Goal: Information Seeking & Learning: Learn about a topic

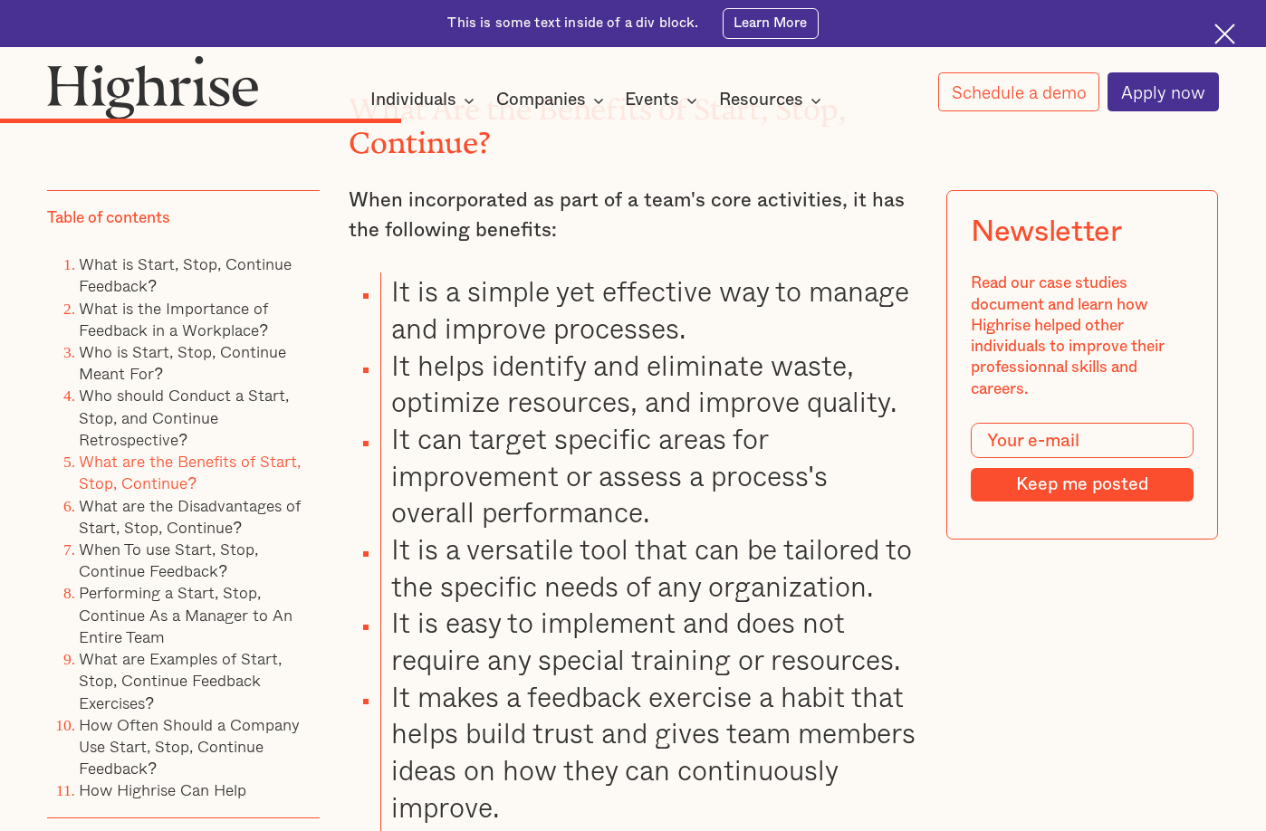
scroll to position [5575, 0]
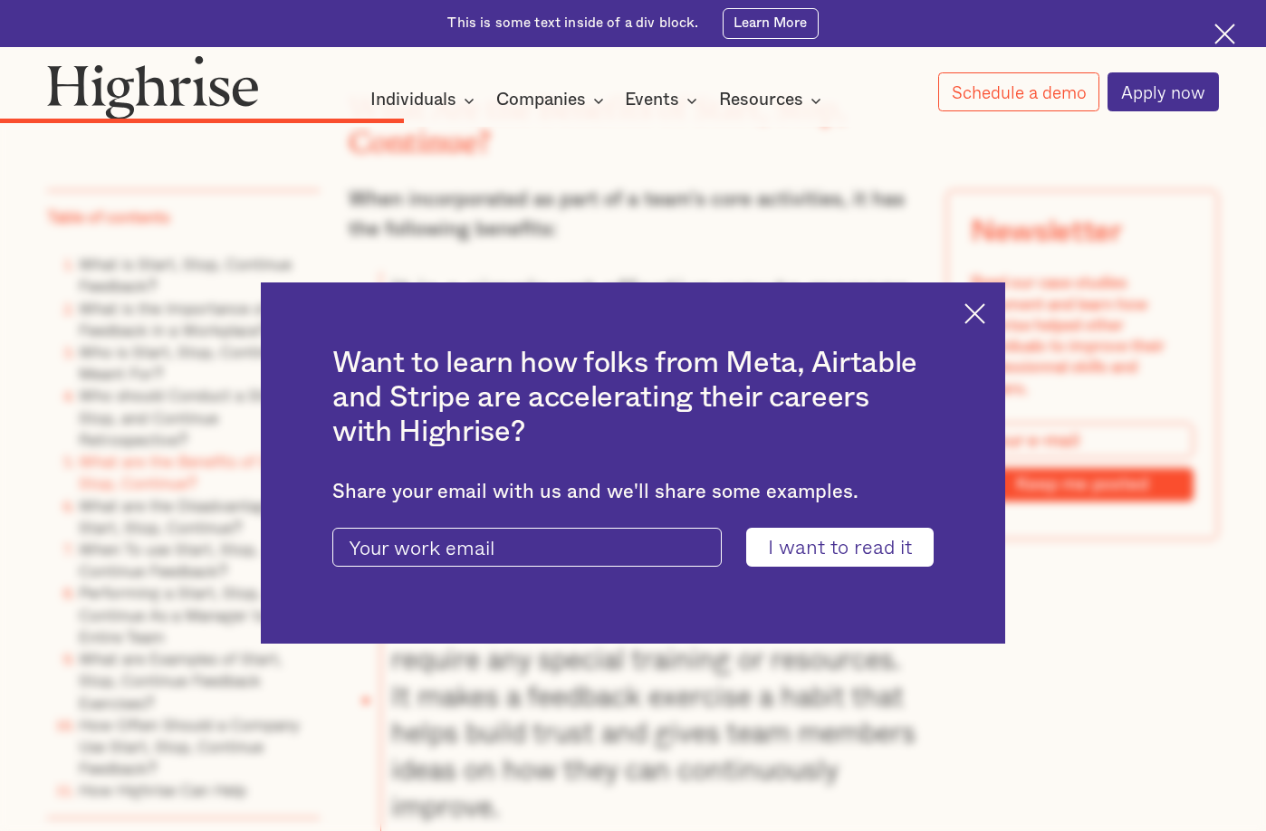
click at [986, 307] on div "Want to learn how folks from Meta, Airtable and Stripe are accelerating their c…" at bounding box center [632, 463] width 743 height 361
click at [982, 307] on img at bounding box center [974, 313] width 21 height 21
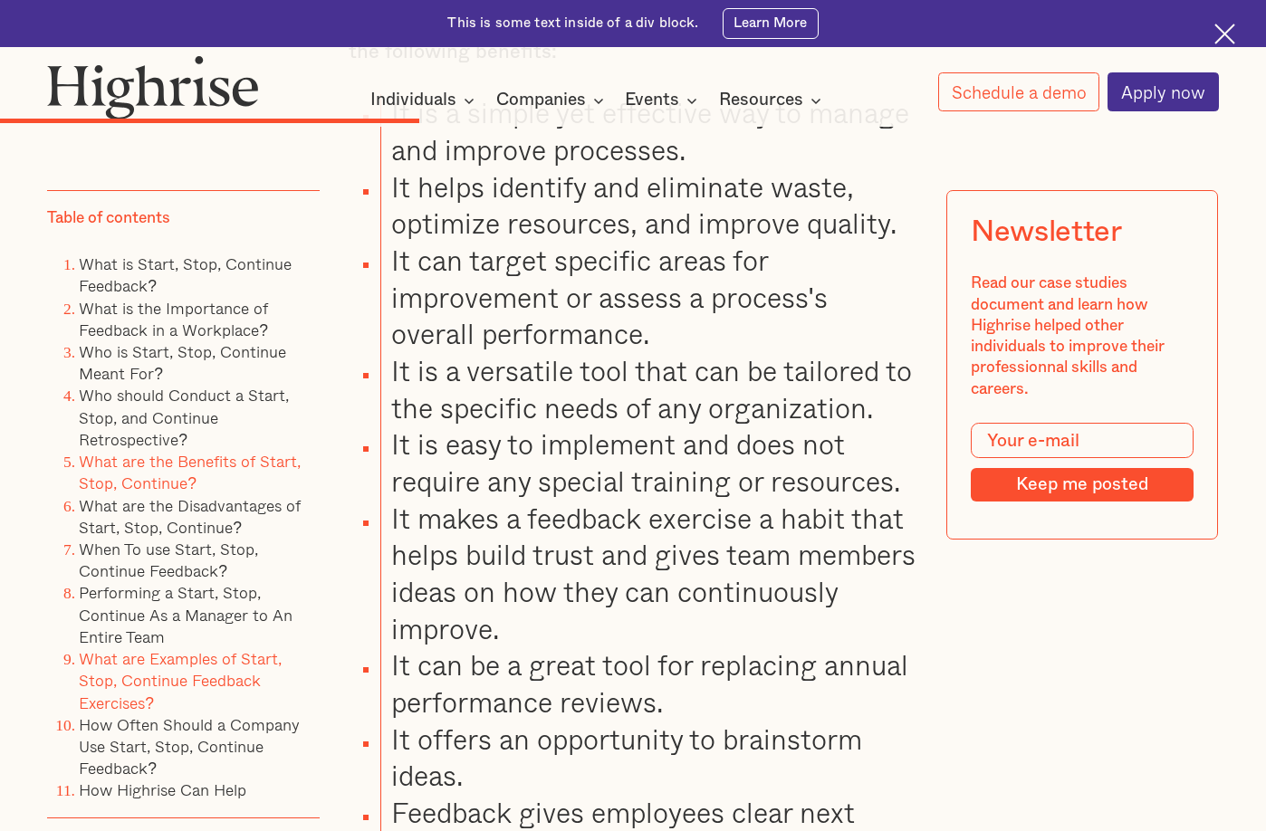
click at [120, 674] on link "What are Examples of Start, Stop, Continue Feedback Exercises?" at bounding box center [180, 681] width 203 height 68
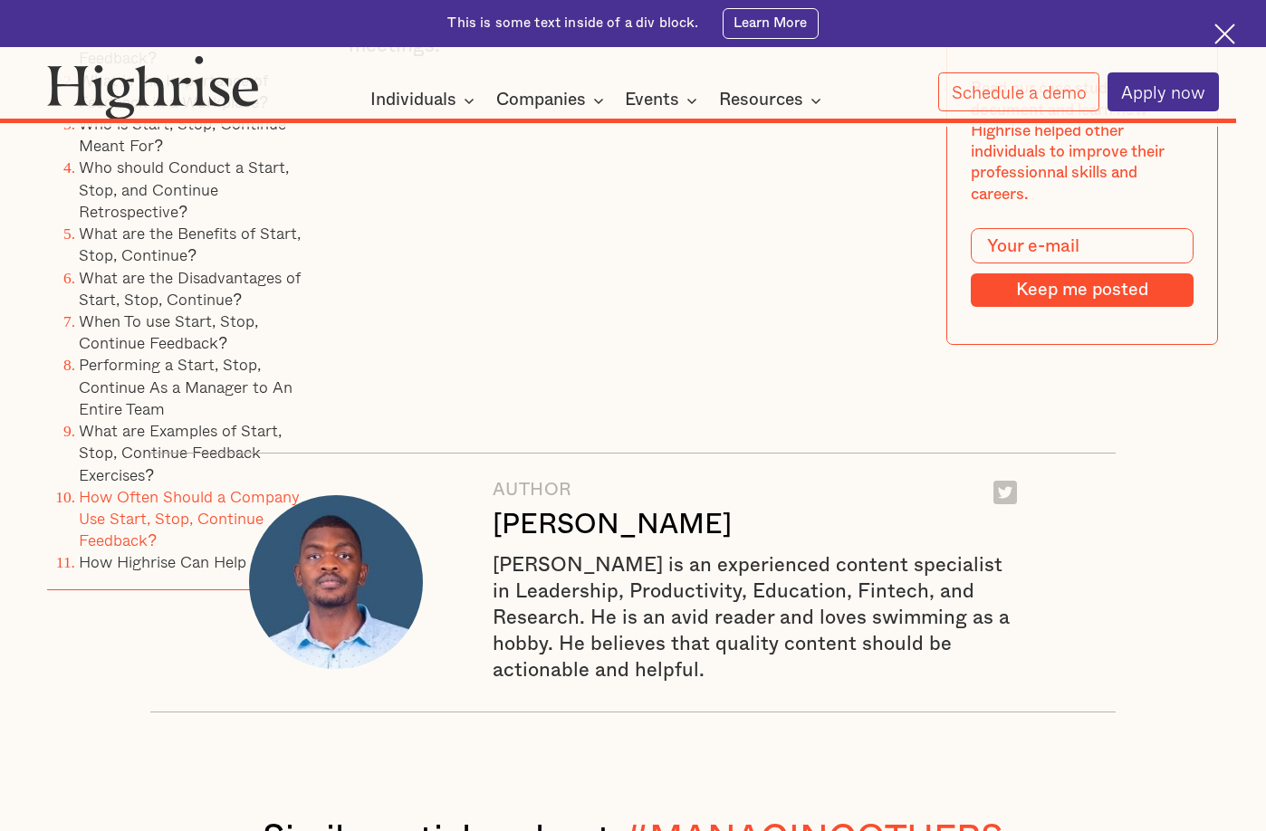
scroll to position [15030, 0]
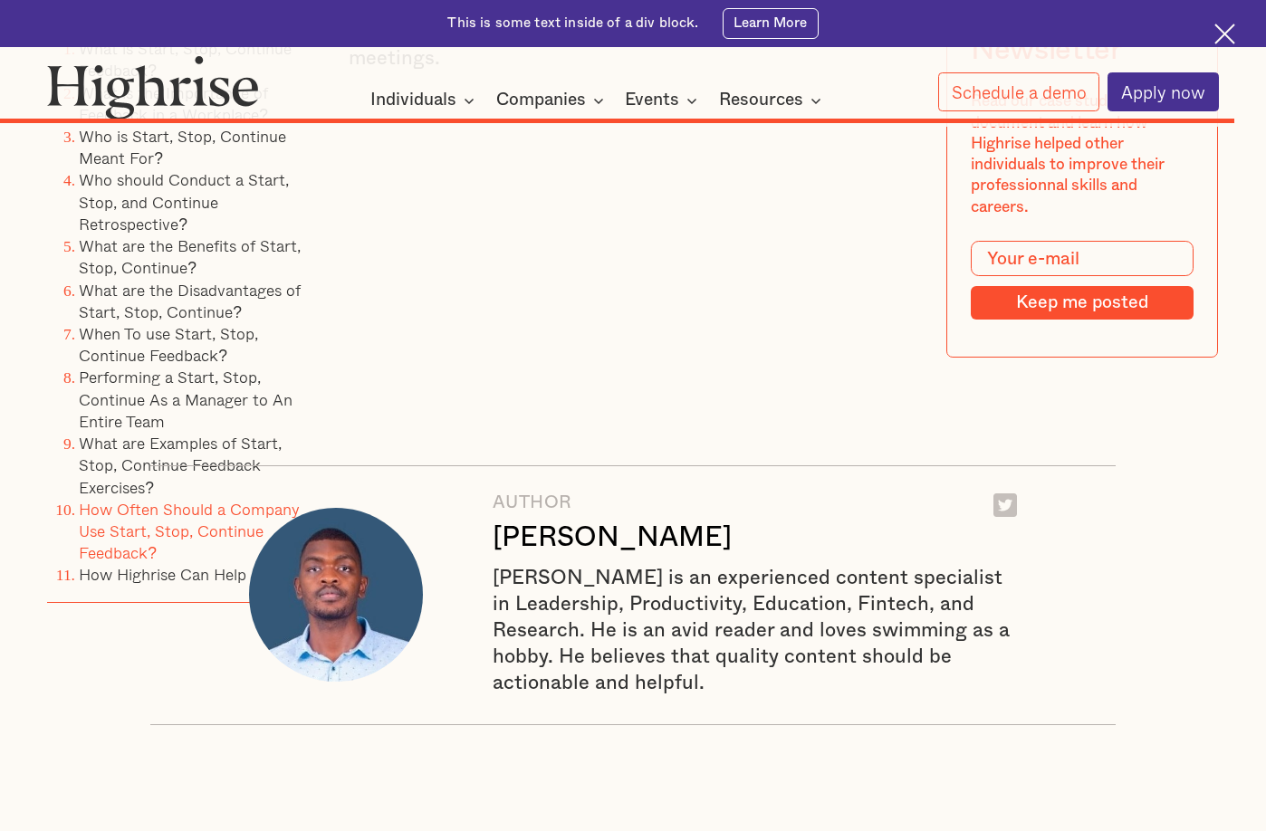
scroll to position [5752, 0]
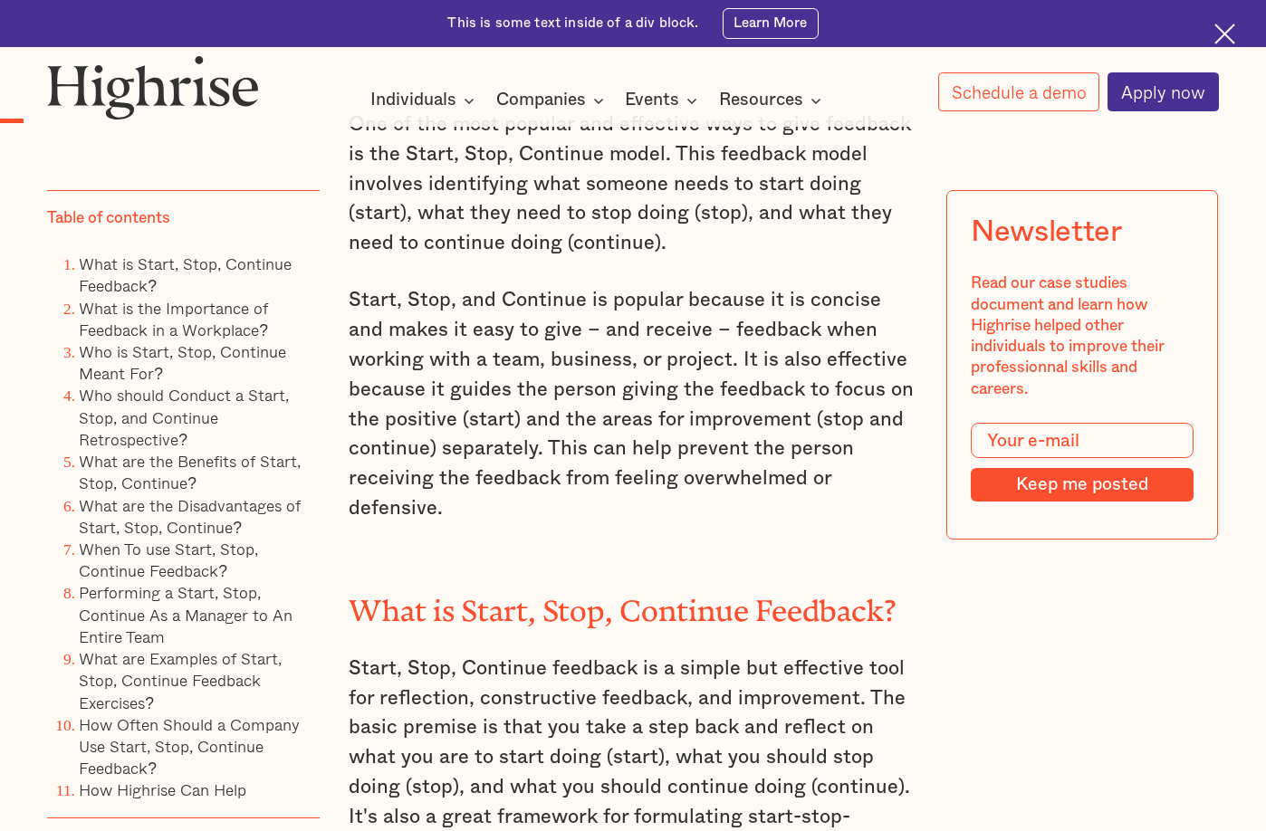
scroll to position [1207, 0]
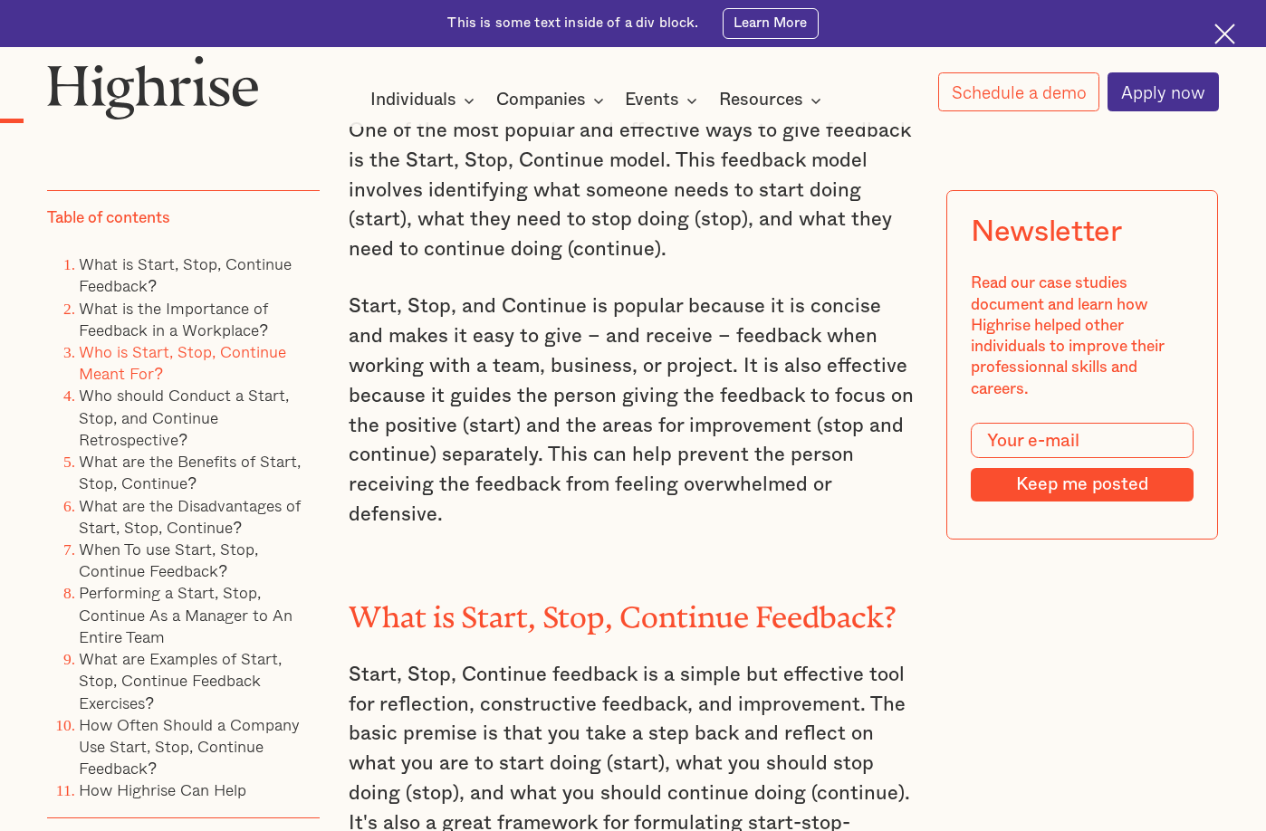
click at [166, 359] on link "Who is Start, Stop, Continue Meant For?" at bounding box center [182, 363] width 207 height 46
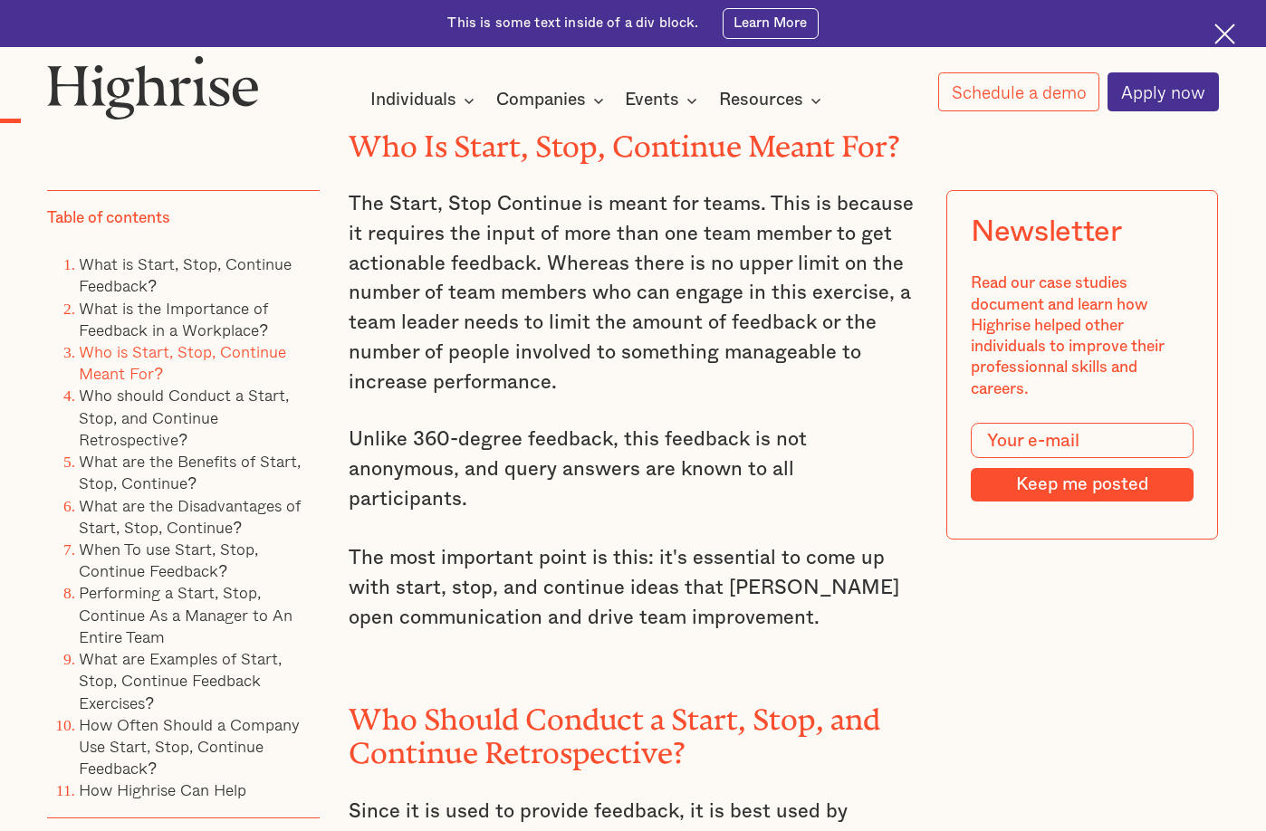
scroll to position [1207, 0]
